Goal: Task Accomplishment & Management: Manage account settings

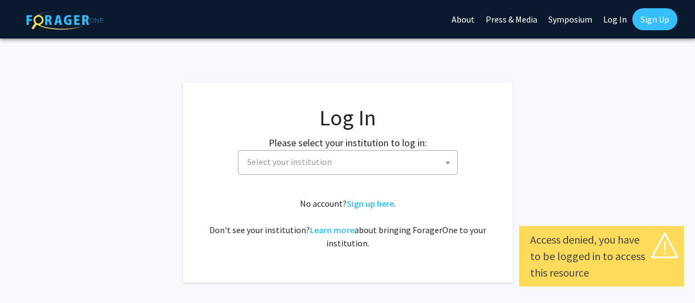
select select
click at [429, 166] on span "Select your institution" at bounding box center [350, 162] width 214 height 23
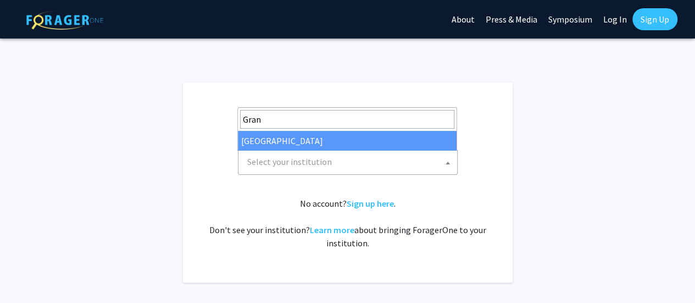
type input "Gran"
select select "23"
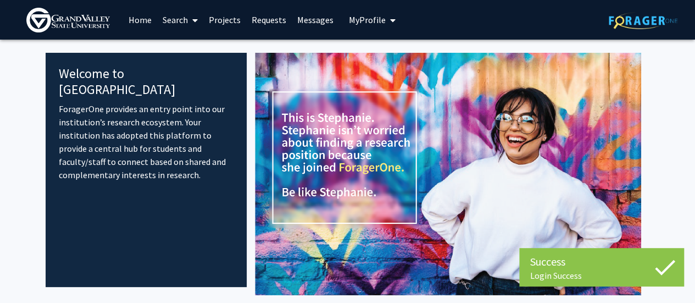
click at [638, 157] on img at bounding box center [448, 174] width 386 height 242
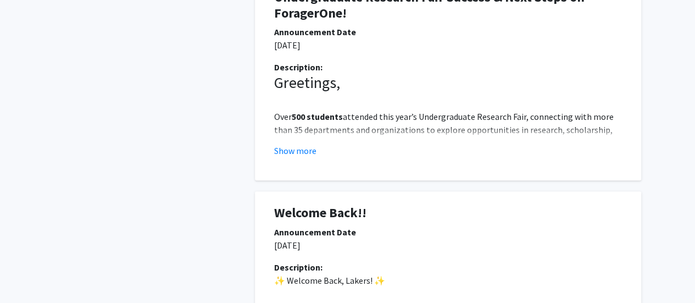
scroll to position [660, 0]
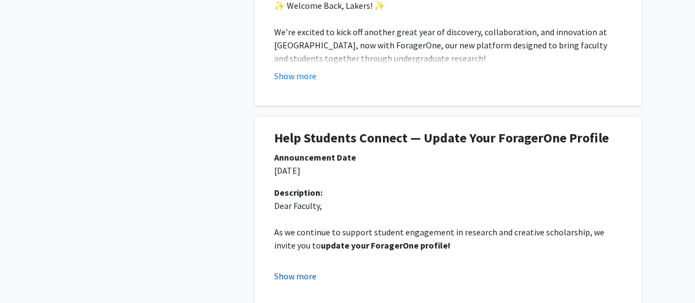
click at [297, 279] on button "Show more" at bounding box center [295, 275] width 42 height 13
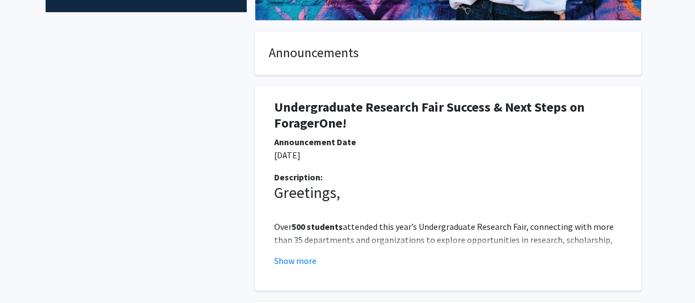
scroll to position [0, 0]
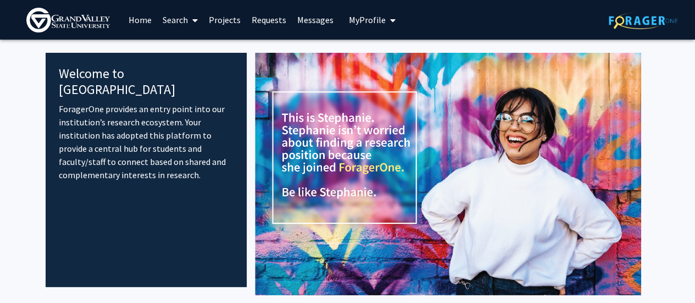
click at [354, 23] on span "My Profile" at bounding box center [367, 19] width 37 height 11
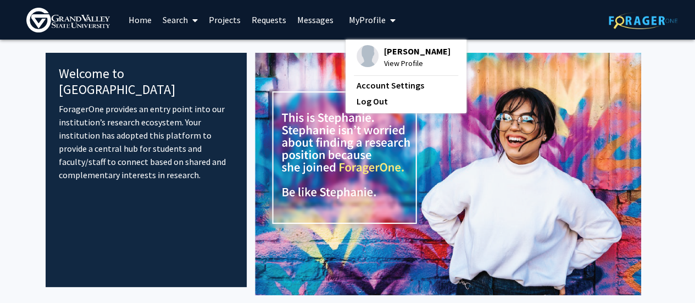
click at [408, 57] on span "[PERSON_NAME]" at bounding box center [417, 51] width 67 height 12
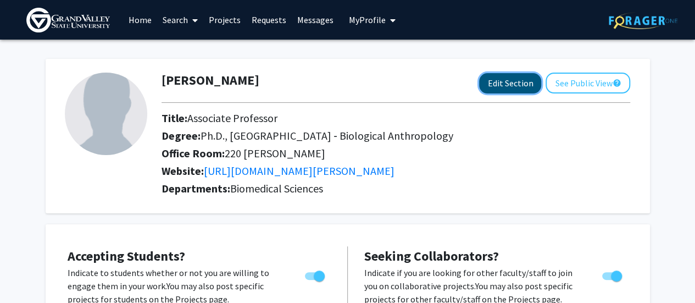
click at [518, 83] on button "Edit Section" at bounding box center [510, 83] width 62 height 20
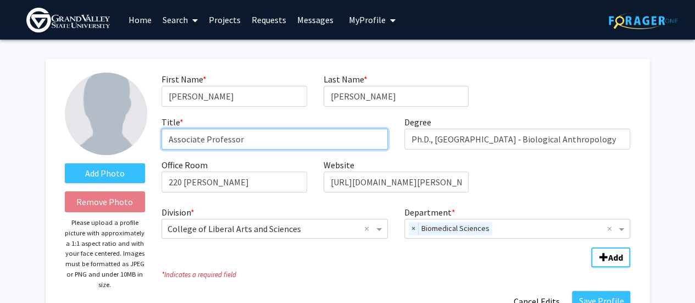
drag, startPoint x: 207, startPoint y: 137, endPoint x: 41, endPoint y: 138, distance: 166.0
click at [53, 143] on div "Add Photo Remove Photo Please upload a profile picture with approximately a 1:1…" at bounding box center [348, 192] width 605 height 267
type input "Professor"
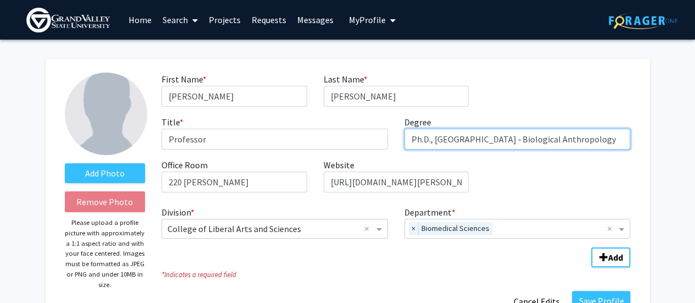
click at [601, 134] on input "Ph.D., Kent State University ‐ Biological Anthropology" at bounding box center [518, 139] width 226 height 21
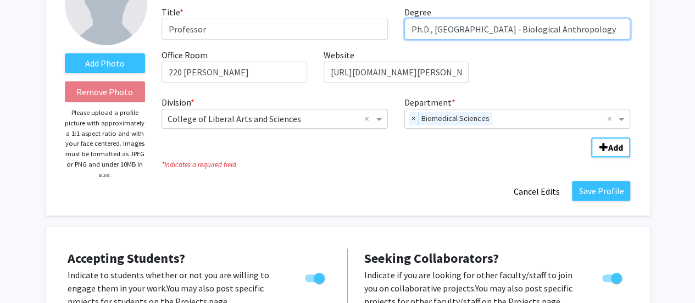
drag, startPoint x: 612, startPoint y: 35, endPoint x: 561, endPoint y: 35, distance: 51.1
click at [561, 35] on input "Ph.D., Kent State University ‐ Biological Anthropology" at bounding box center [518, 29] width 226 height 21
type input "Ph.D., [GEOGRAPHIC_DATA] ‐ Biomedical Sciences"
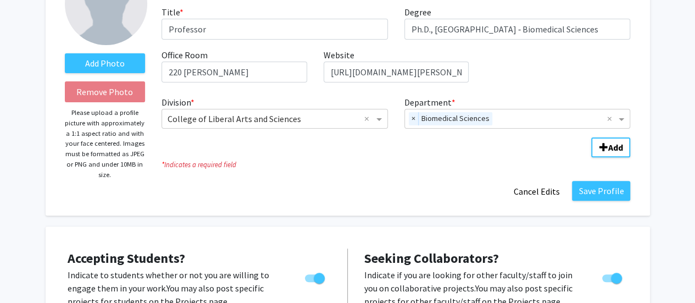
click at [599, 68] on div "First Name * required Cynthia Last Name * required Thompson Title * required Pr…" at bounding box center [395, 27] width 485 height 129
click at [423, 69] on input "https://works.bepress.com/cynthia-thompson/about/" at bounding box center [396, 72] width 145 height 21
drag, startPoint x: 391, startPoint y: 72, endPoint x: 551, endPoint y: 72, distance: 159.4
click at [551, 72] on div "First Name * required Cynthia Last Name * required Thompson Title * required Pr…" at bounding box center [395, 27] width 485 height 129
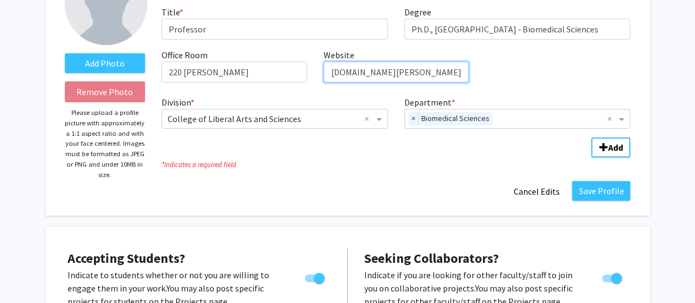
click at [406, 71] on input "https://works.bepress.com/cynthia-thompson/about/" at bounding box center [396, 72] width 145 height 21
drag, startPoint x: 412, startPoint y: 74, endPoint x: 206, endPoint y: 74, distance: 206.1
click at [202, 74] on div "First Name * required Cynthia Last Name * required Thompson Title * required Pr…" at bounding box center [395, 27] width 485 height 129
click at [400, 176] on fg-title-edit "First Name * required Cynthia Last Name * required Thompson Title * required Pr…" at bounding box center [396, 82] width 469 height 239
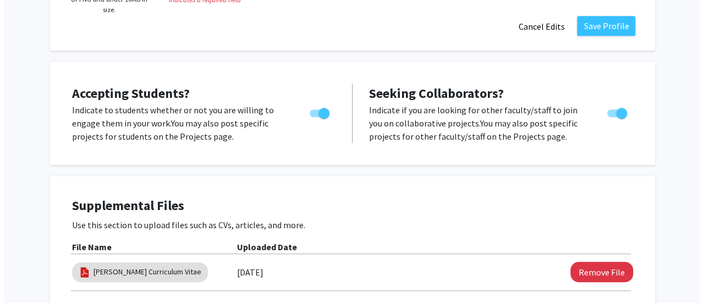
scroll to position [330, 0]
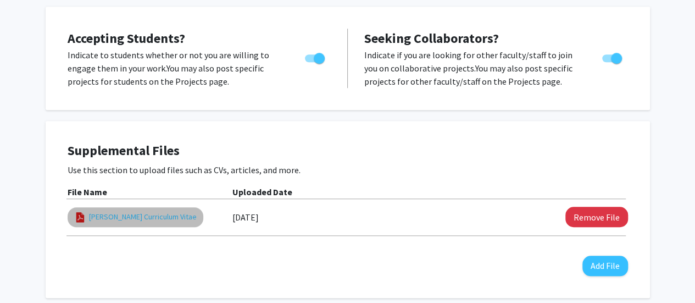
click at [145, 219] on link "[PERSON_NAME] Curriculum Vitae" at bounding box center [143, 217] width 108 height 12
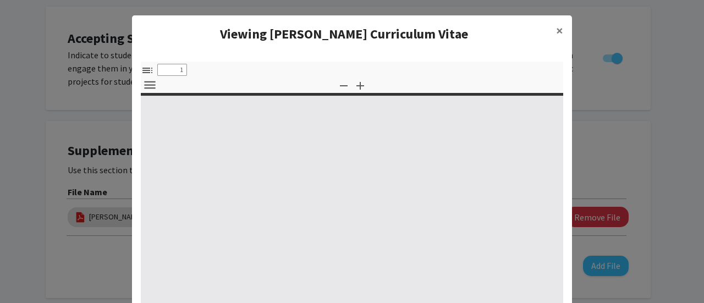
select select "custom"
type input "0"
select select "custom"
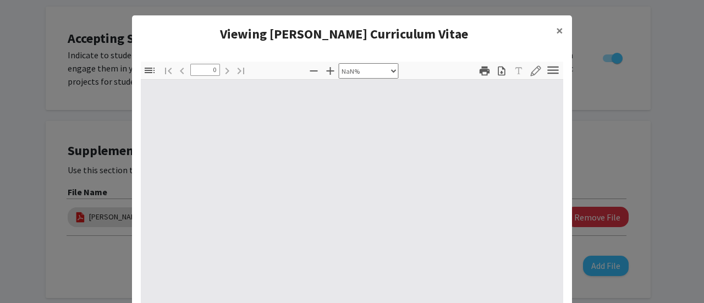
scroll to position [55, 0]
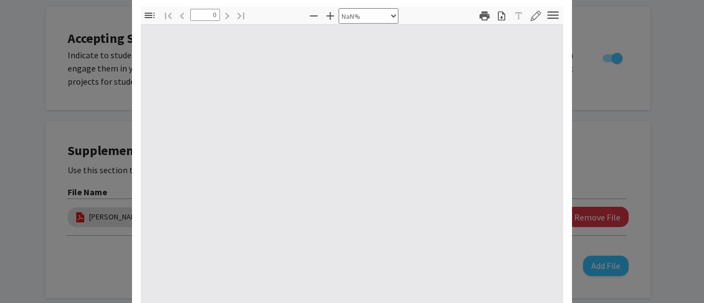
type input "1"
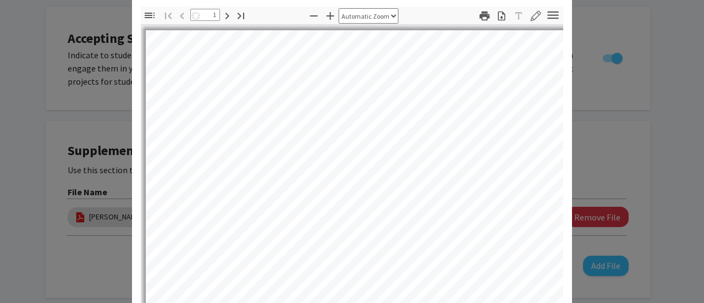
select select "auto"
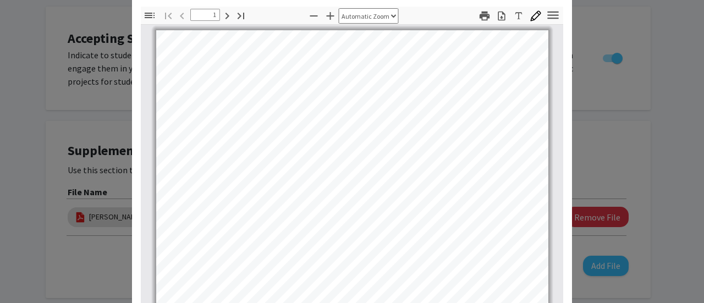
scroll to position [0, 0]
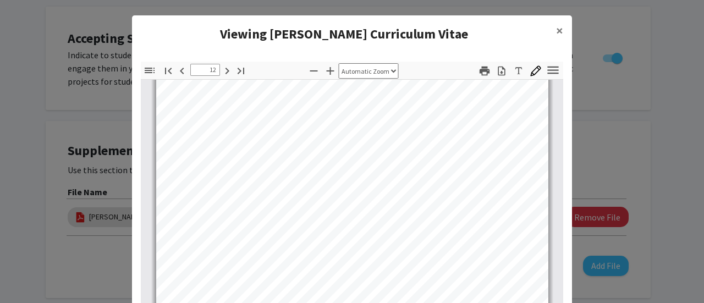
type input "13"
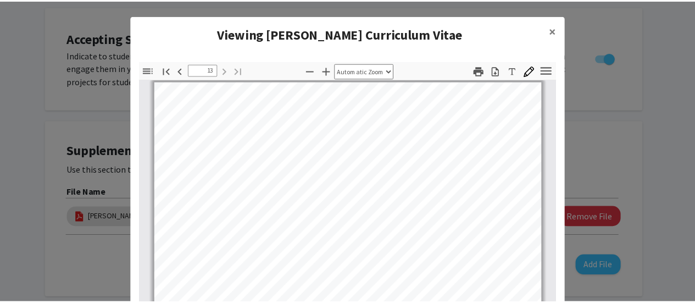
scroll to position [6360, 0]
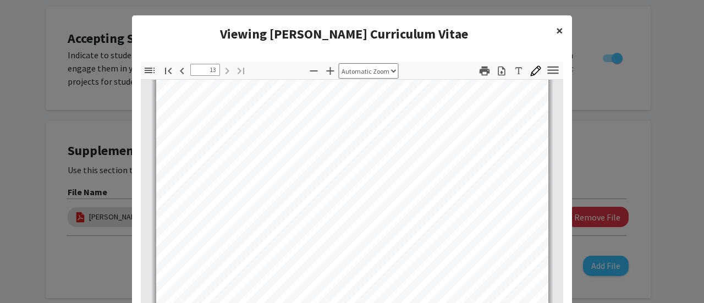
click at [556, 30] on span "×" at bounding box center [559, 30] width 7 height 17
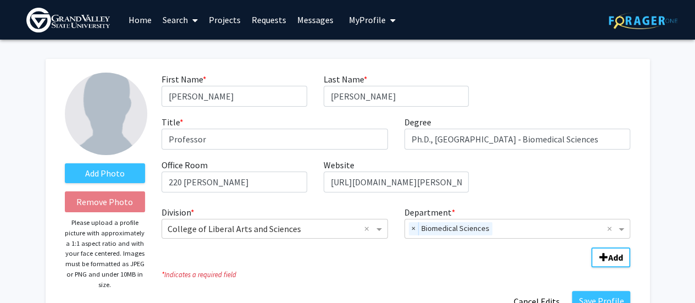
scroll to position [110, 0]
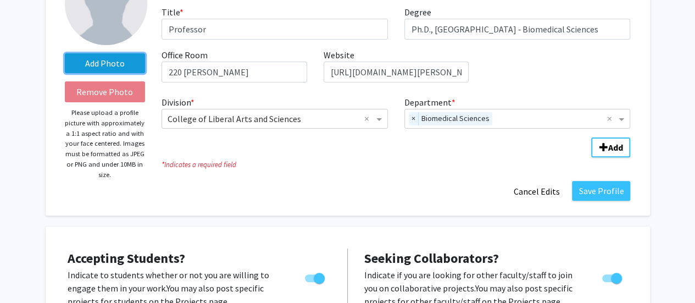
click at [101, 59] on label "Add Photo" at bounding box center [105, 63] width 81 height 20
click at [0, 0] on input "Add Photo" at bounding box center [0, 0] width 0 height 0
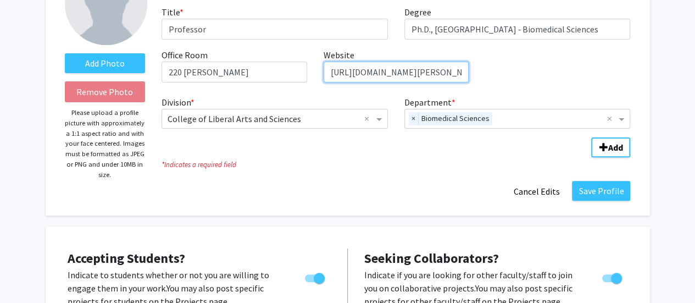
click at [399, 78] on input "https://works.bepress.com/cynthia-thompson/about/" at bounding box center [396, 72] width 145 height 21
click at [433, 74] on input "https://works.bepress.com/cynthia-thompson/about/" at bounding box center [396, 72] width 145 height 21
paste input "[URL][DOMAIN_NAME][PERSON_NAME]"
type input "[URL][DOMAIN_NAME][PERSON_NAME]"
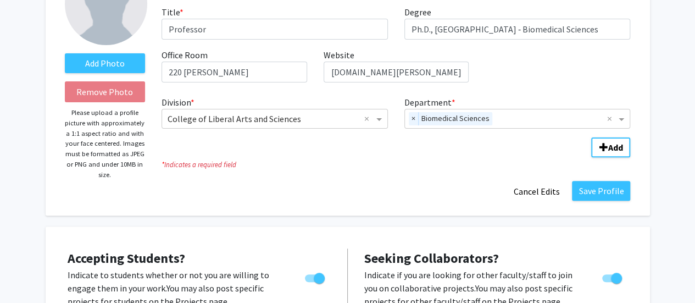
scroll to position [0, 0]
click at [109, 65] on label "Add Photo" at bounding box center [105, 63] width 81 height 20
click at [0, 0] on input "Add Photo" at bounding box center [0, 0] width 0 height 0
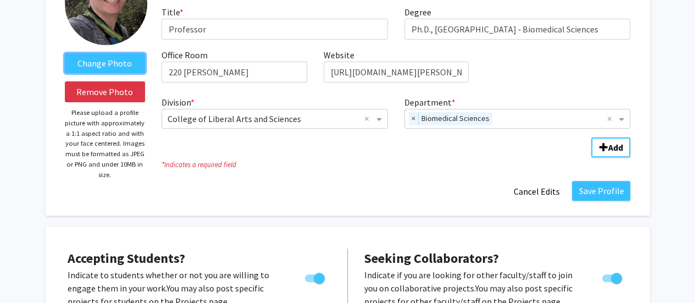
scroll to position [165, 0]
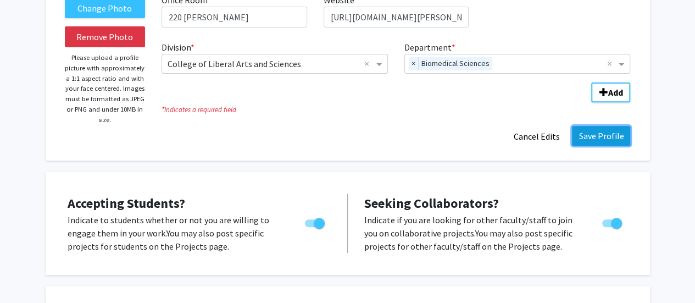
click at [602, 129] on button "Save Profile" at bounding box center [601, 136] width 58 height 20
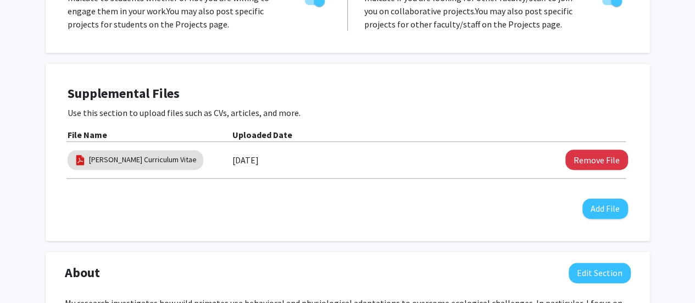
scroll to position [330, 0]
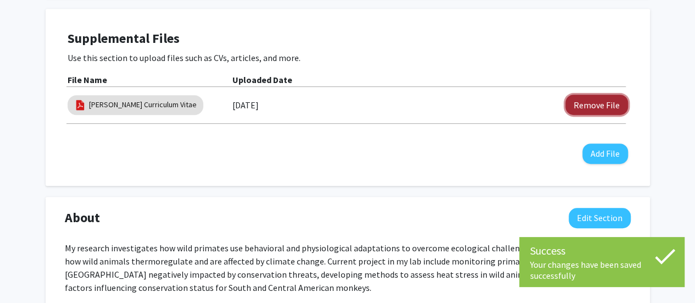
click at [607, 100] on button "Remove File" at bounding box center [597, 105] width 63 height 20
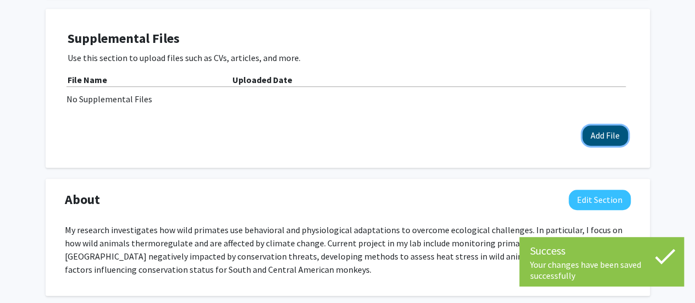
click at [604, 131] on button "Add File" at bounding box center [606, 135] width 46 height 20
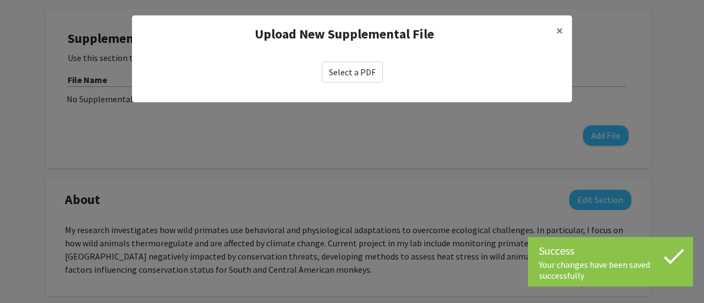
click at [338, 67] on label "Select a PDF" at bounding box center [352, 72] width 61 height 21
click at [0, 0] on input "Select a PDF" at bounding box center [0, 0] width 0 height 0
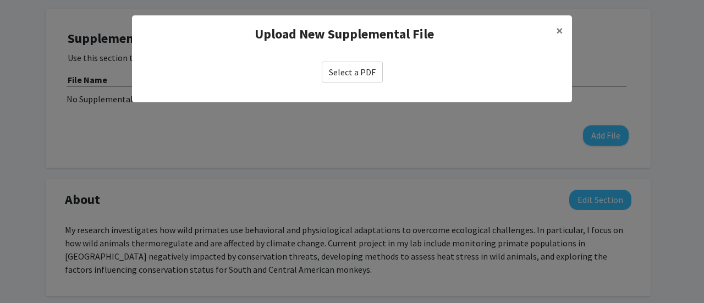
click at [363, 78] on label "Select a PDF" at bounding box center [352, 72] width 61 height 21
click at [0, 0] on input "Select a PDF" at bounding box center [0, 0] width 0 height 0
select select "custom"
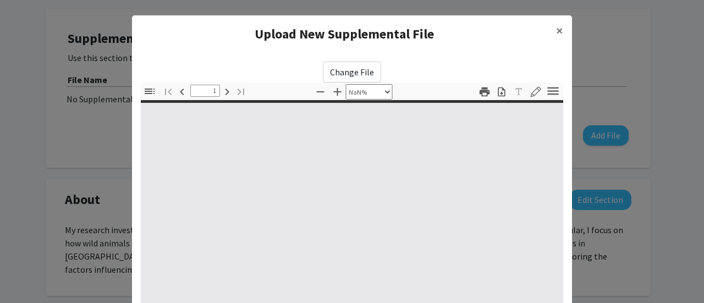
type input "0"
select select "custom"
type input "1"
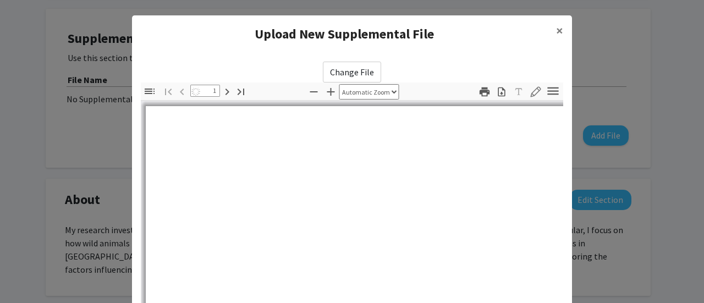
select select "auto"
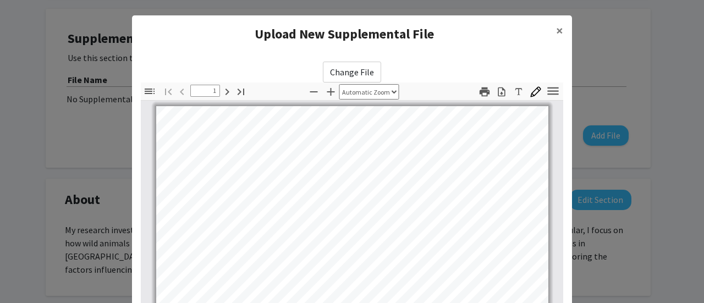
scroll to position [55, 0]
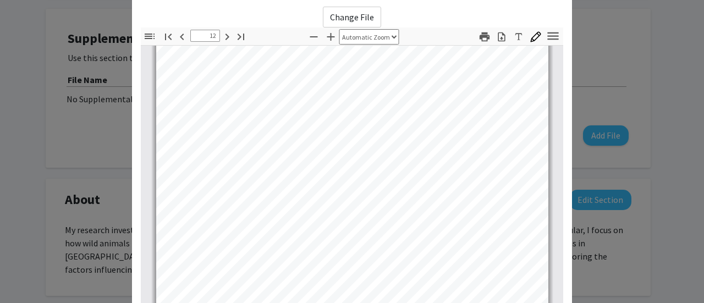
type input "13"
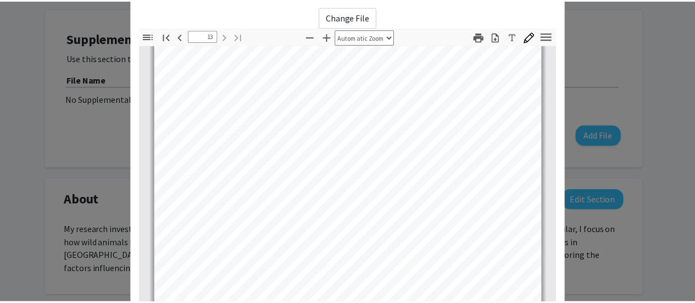
scroll to position [217, 0]
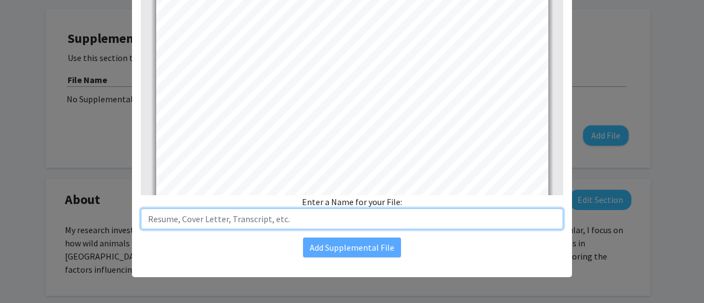
click at [312, 217] on input "text" at bounding box center [352, 218] width 422 height 21
click at [315, 213] on input "text" at bounding box center [352, 218] width 422 height 21
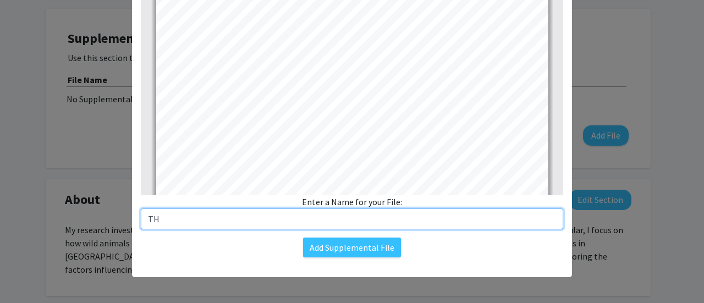
type input "T"
type input "[PERSON_NAME] Curriculum Vitae"
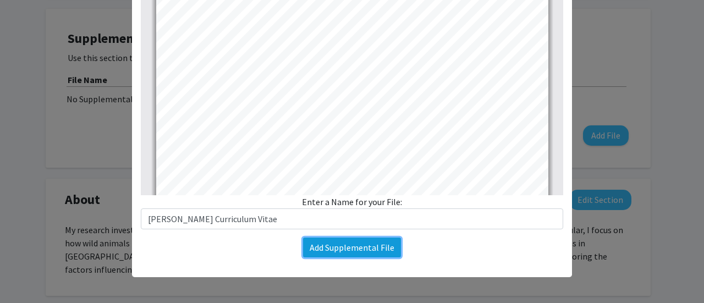
click at [345, 254] on button "Add Supplemental File" at bounding box center [352, 247] width 98 height 20
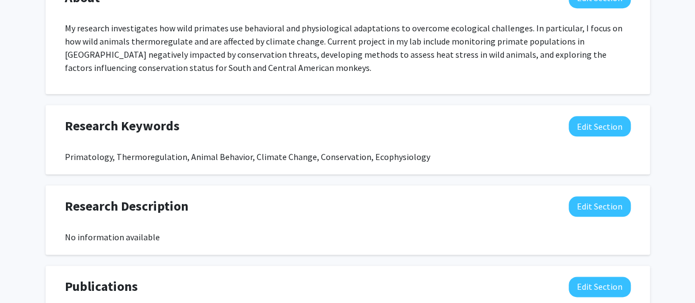
scroll to position [660, 0]
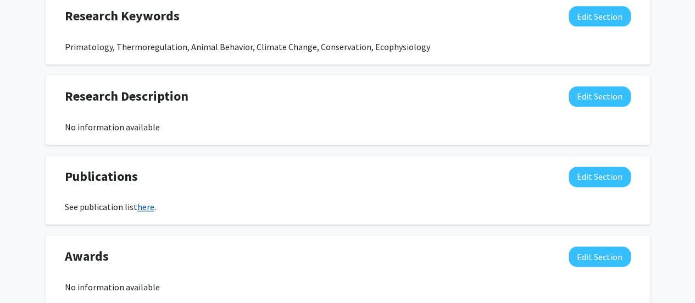
click at [145, 207] on link "here" at bounding box center [145, 206] width 17 height 11
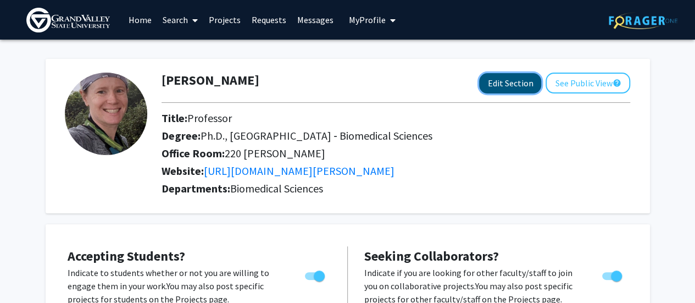
click at [529, 87] on button "Edit Section" at bounding box center [510, 83] width 62 height 20
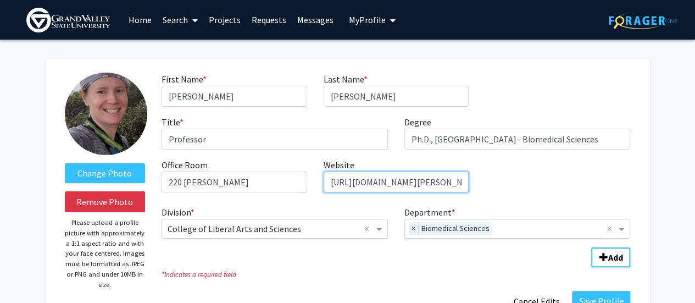
click at [450, 174] on input "[URL][DOMAIN_NAME][PERSON_NAME]" at bounding box center [396, 182] width 145 height 21
paste input "[DOMAIN_NAME][URL][PERSON_NAME]"
type input "[URL][DOMAIN_NAME][PERSON_NAME]"
click at [640, 181] on div "Change Photo Remove Photo Please upload a profile picture with approximately a …" at bounding box center [348, 192] width 605 height 267
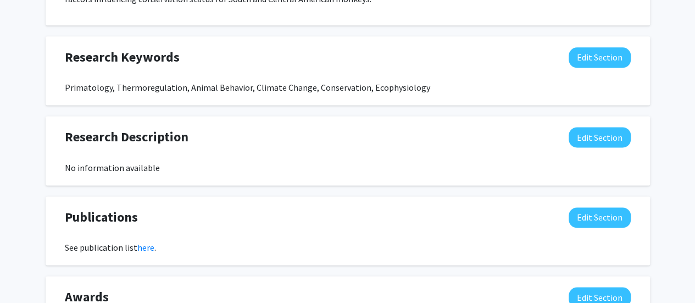
scroll to position [621, 0]
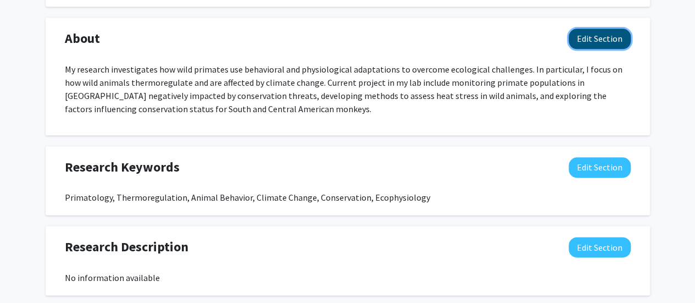
click at [593, 37] on button "Edit Section" at bounding box center [600, 39] width 62 height 20
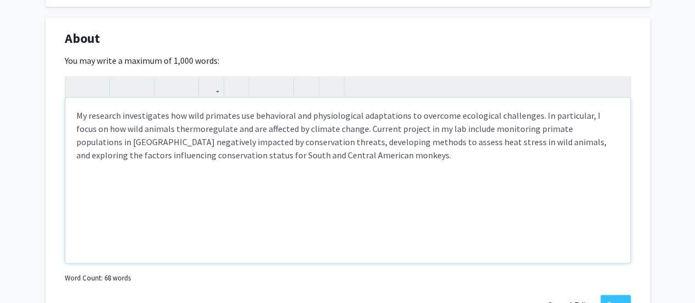
click at [390, 125] on p "My research investigates how wild primates use behavioral and physiological ada…" at bounding box center [347, 135] width 543 height 53
type textarea "<p>My research investigates how wild primates use behavioral and physiological …"
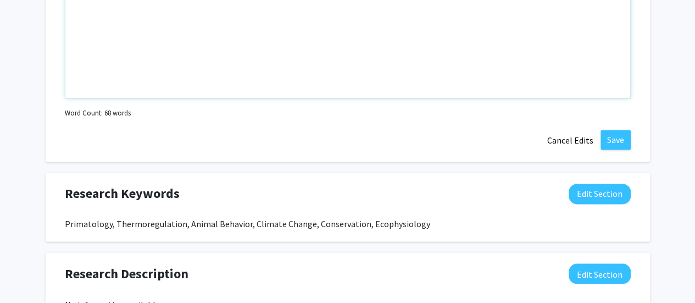
scroll to position [841, 0]
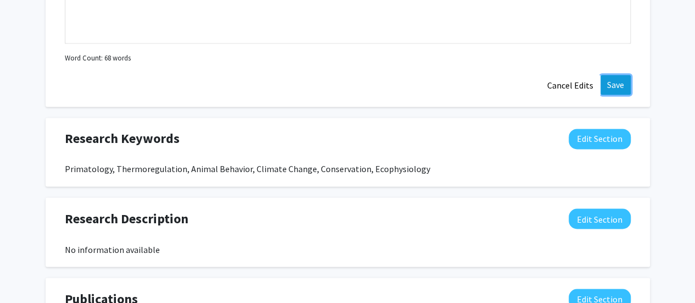
click at [620, 81] on button "Save" at bounding box center [616, 85] width 30 height 20
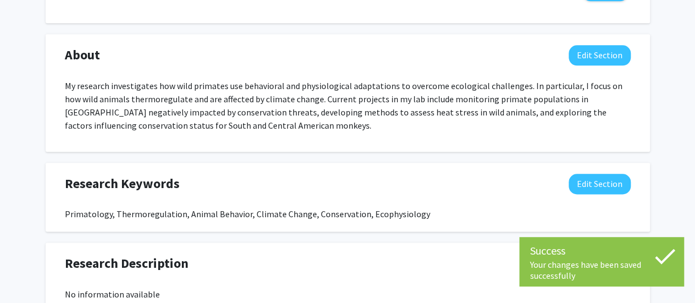
scroll to position [770, 0]
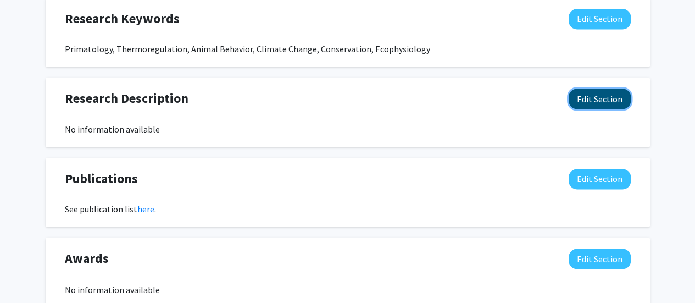
click at [606, 101] on button "Edit Section" at bounding box center [600, 99] width 62 height 20
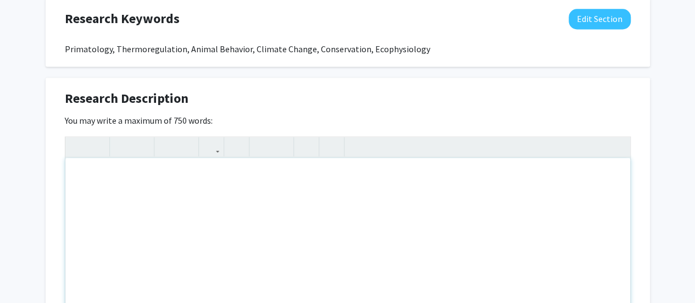
click at [179, 195] on div "Note to users with screen readers: Please deactivate our accessibility plugin f…" at bounding box center [347, 240] width 565 height 165
paste div "Note to users with screen readers: Please deactivate our accessibility plugin f…"
type textarea "<l>Ip dolorsit ametconsecte adi elitsedd eiusmodte incididunt utl etdoloremagna…"
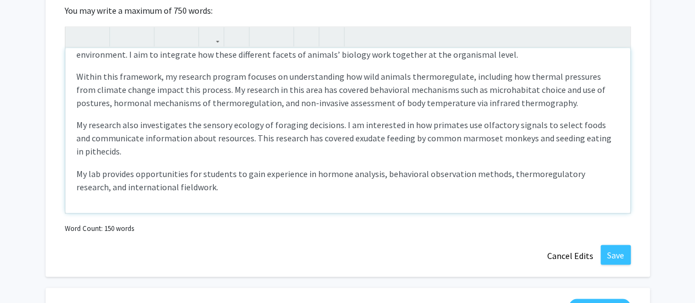
scroll to position [1044, 0]
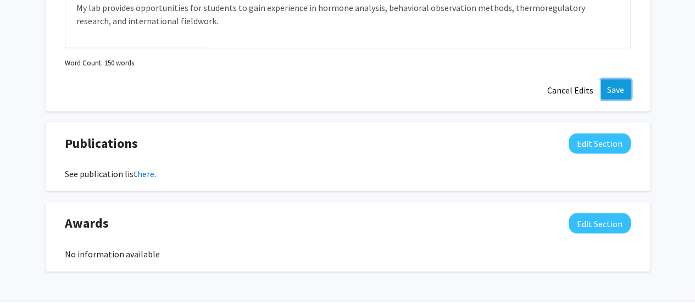
click at [606, 86] on button "Save" at bounding box center [616, 90] width 30 height 20
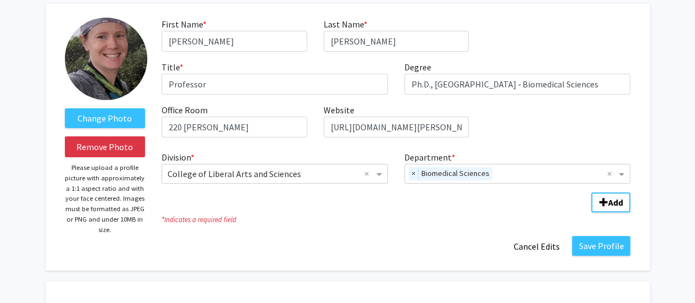
scroll to position [110, 0]
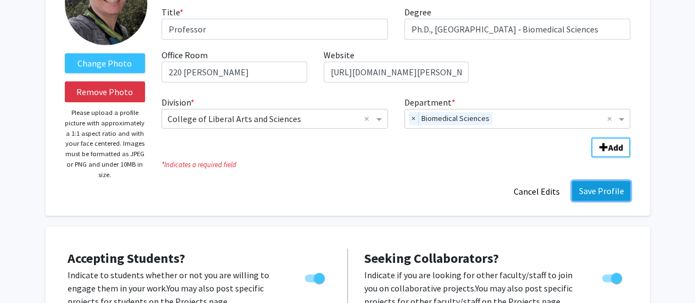
click at [606, 196] on button "Save Profile" at bounding box center [601, 191] width 58 height 20
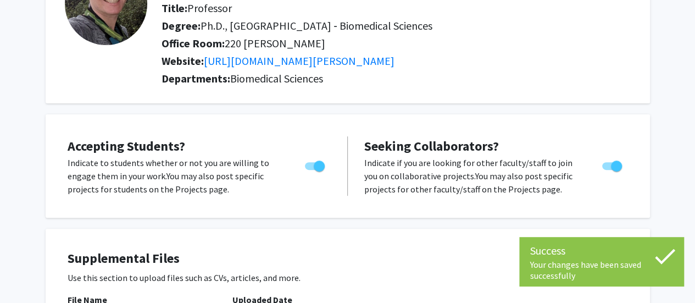
scroll to position [0, 0]
